Goal: Information Seeking & Learning: Understand process/instructions

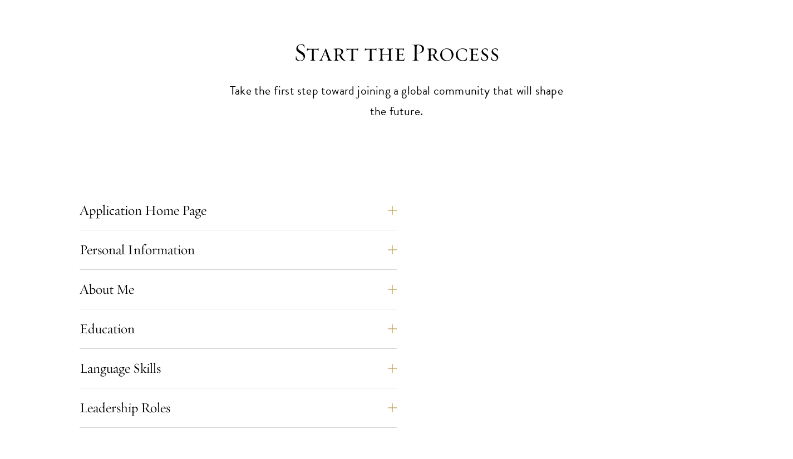
scroll to position [322, 0]
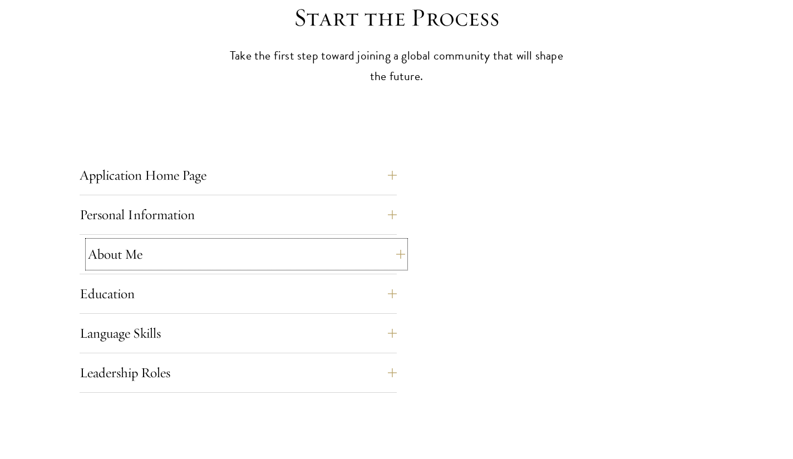
click at [372, 255] on button "About Me" at bounding box center [246, 254] width 317 height 27
click at [356, 249] on button "About Me" at bounding box center [246, 254] width 317 height 27
click at [682, 171] on div "Application Home Page The online application form must be completed in English.…" at bounding box center [397, 261] width 634 height 264
click at [342, 166] on button "Application Home Page" at bounding box center [246, 175] width 317 height 27
click at [390, 175] on button "Application Home Page" at bounding box center [246, 175] width 317 height 27
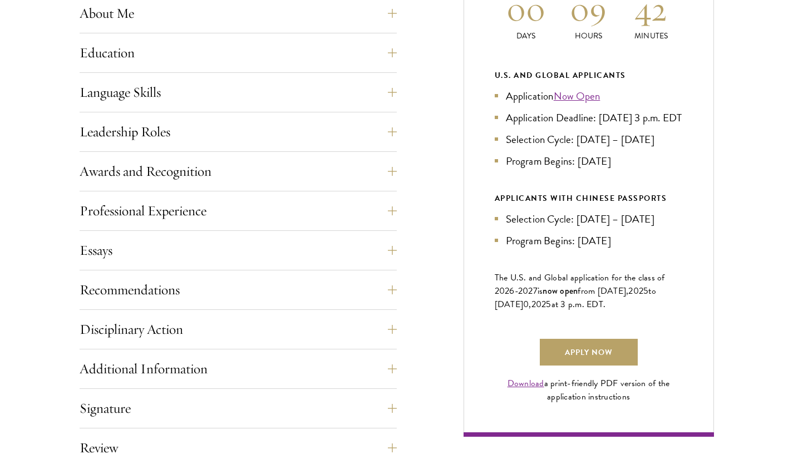
scroll to position [607, 0]
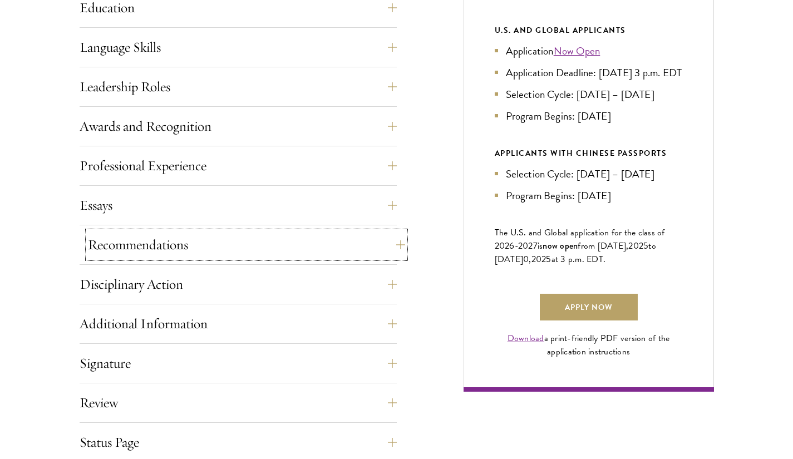
click at [365, 238] on button "Recommendations" at bounding box center [246, 244] width 317 height 27
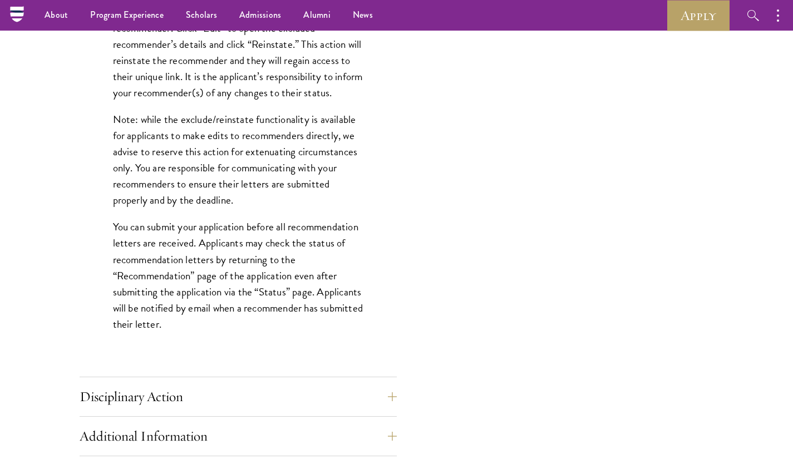
scroll to position [1380, 0]
